Goal: Check status: Check status

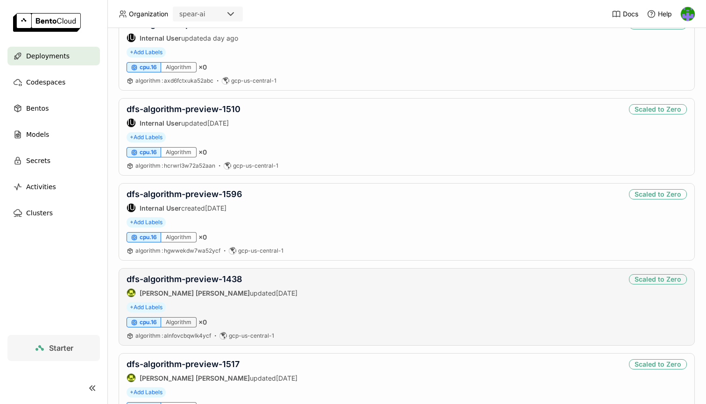
scroll to position [250, 0]
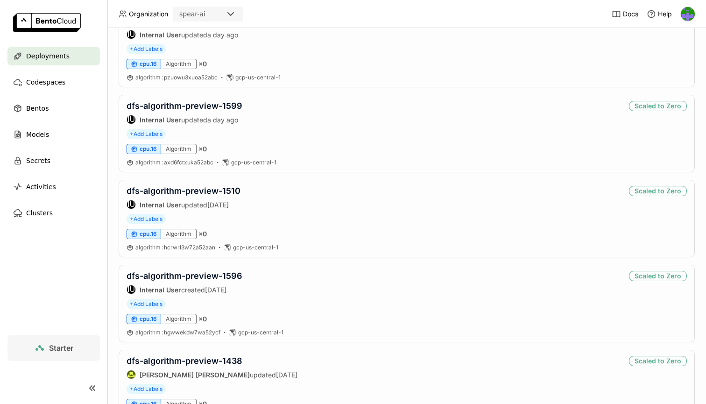
scroll to position [237, 0]
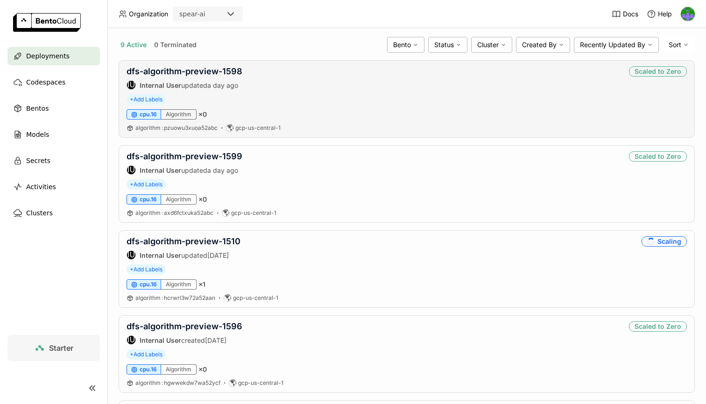
scroll to position [224, 0]
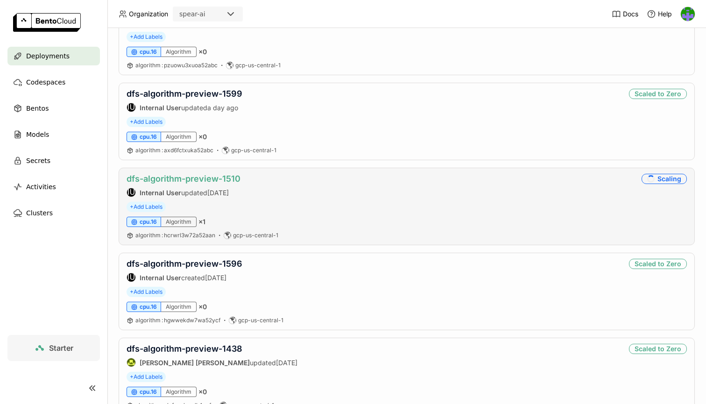
click at [209, 176] on link "dfs-algorithm-preview-1510" at bounding box center [184, 179] width 114 height 10
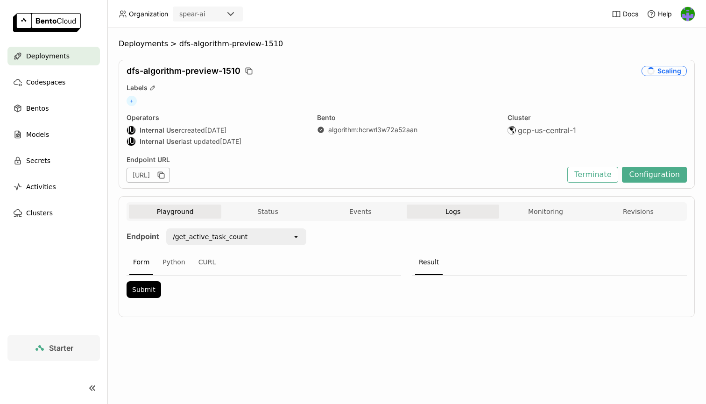
click at [446, 214] on button "Logs" at bounding box center [453, 212] width 92 height 14
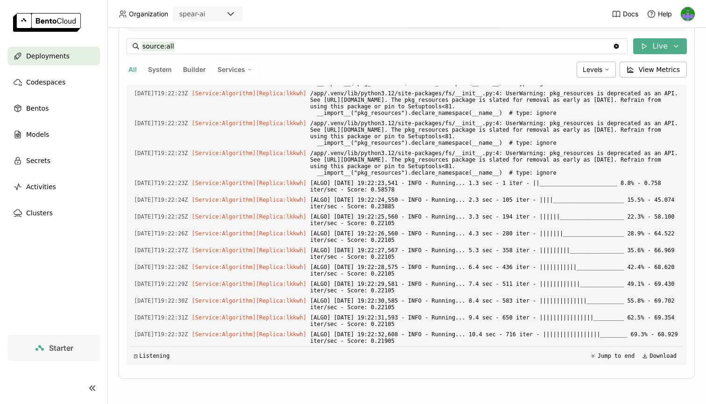
scroll to position [3521, 0]
